Goal: Check status: Check status

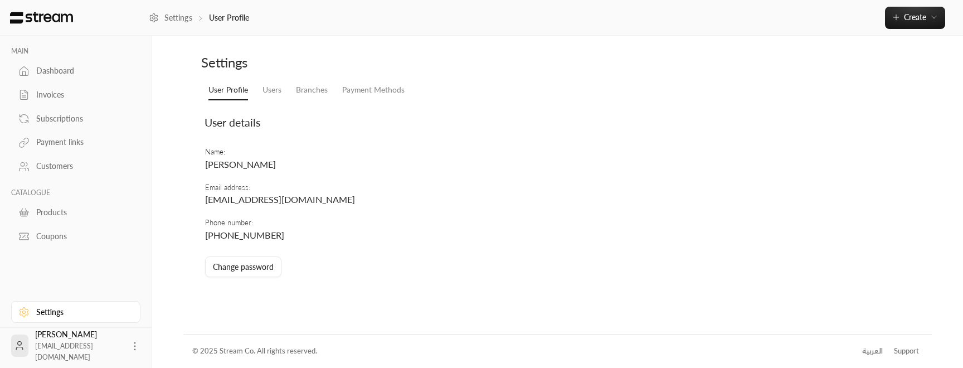
click at [68, 120] on div "Subscriptions" at bounding box center [81, 118] width 90 height 11
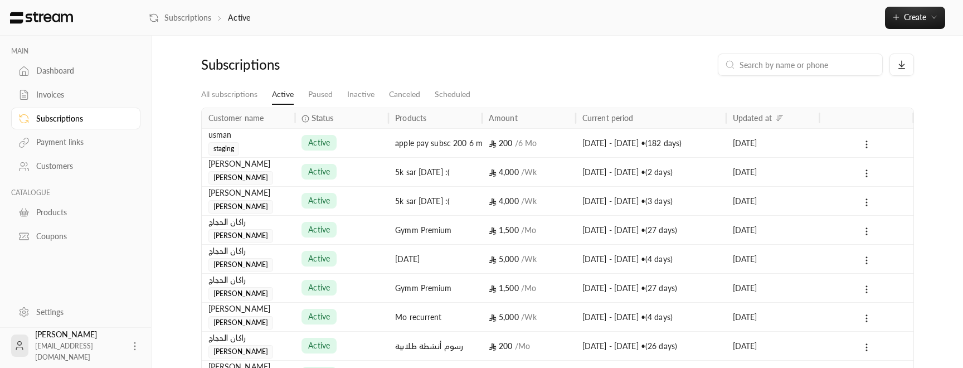
click at [330, 142] on span "active" at bounding box center [319, 142] width 22 height 11
